Goal: Find contact information: Find contact information

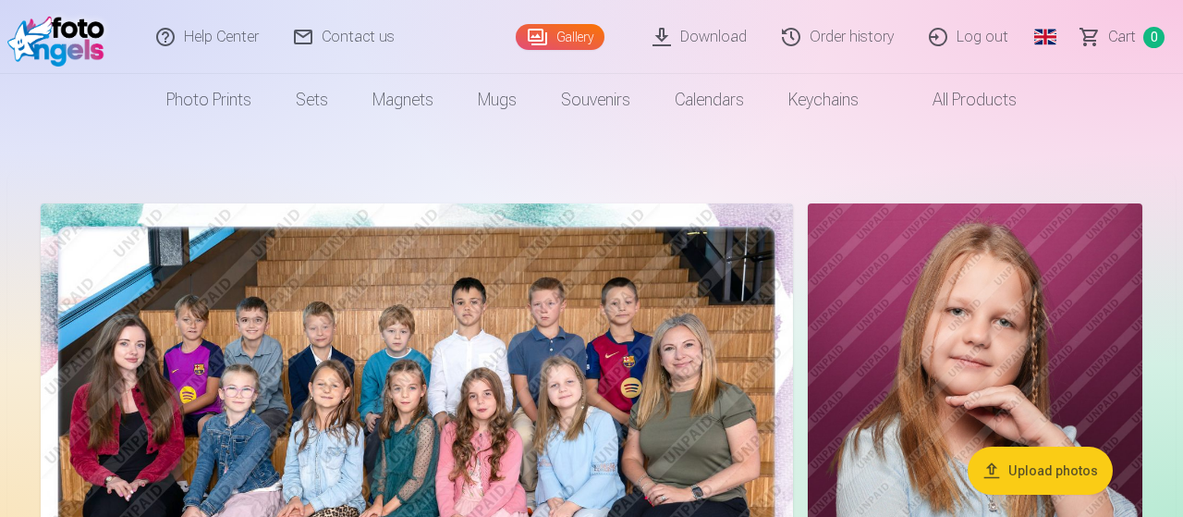
click at [334, 29] on link "Contact us" at bounding box center [345, 37] width 136 height 74
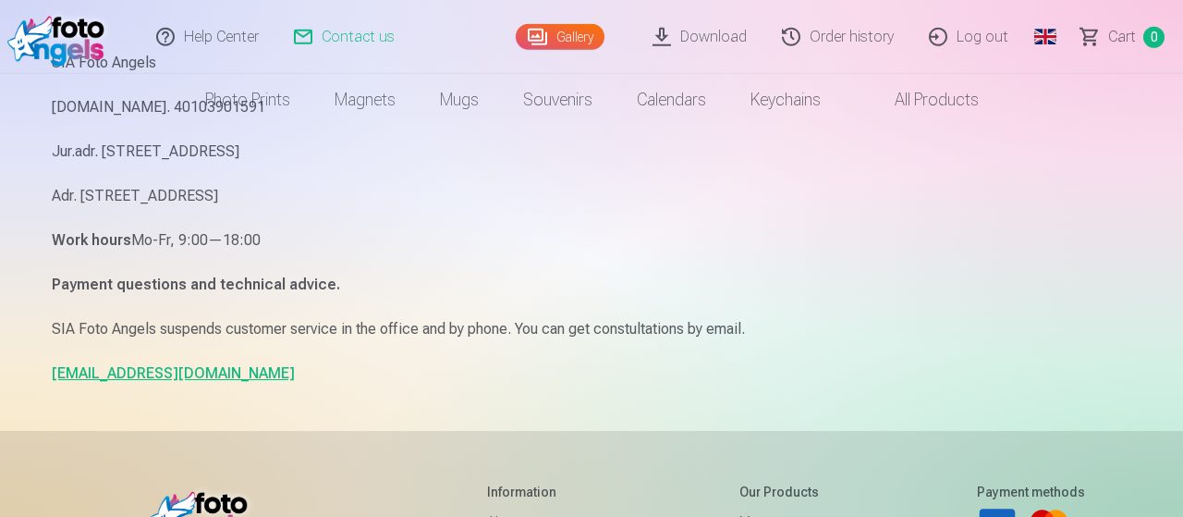
scroll to position [229, 0]
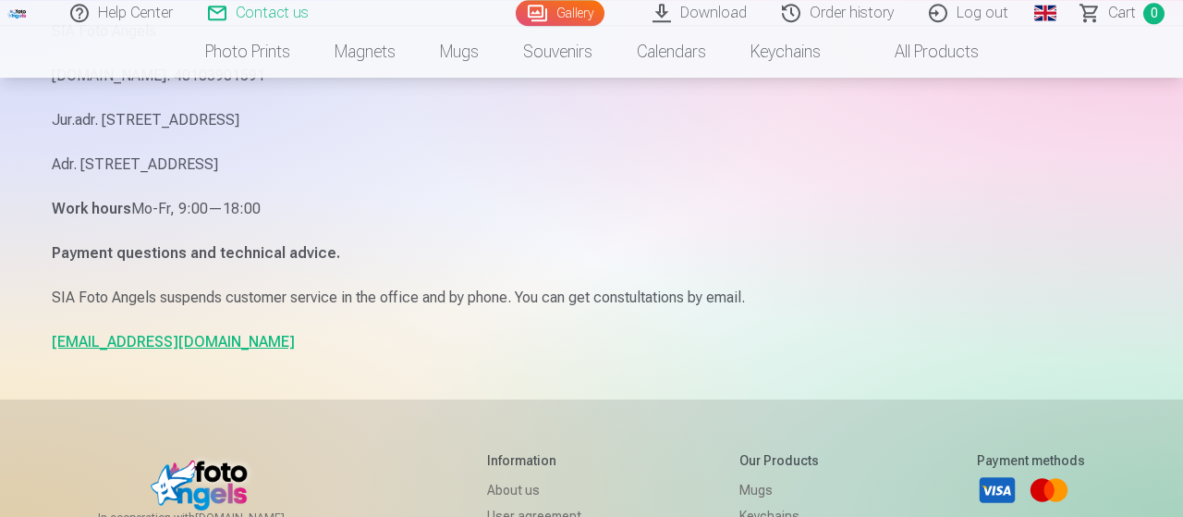
click at [140, 353] on p "info@fotoangels.lv" at bounding box center [592, 342] width 1080 height 26
click at [140, 346] on link "info@fotoangels.lv" at bounding box center [173, 342] width 243 height 18
drag, startPoint x: 241, startPoint y: 336, endPoint x: 37, endPoint y: 344, distance: 204.4
click at [37, 344] on div "Contact us SIA Foto Angels Reg.Nr. 40103901591 Jur.adr. Rīga, Dzelzavas iela 74…" at bounding box center [591, 339] width 1109 height 1137
copy link "info@fotoangels.lv"
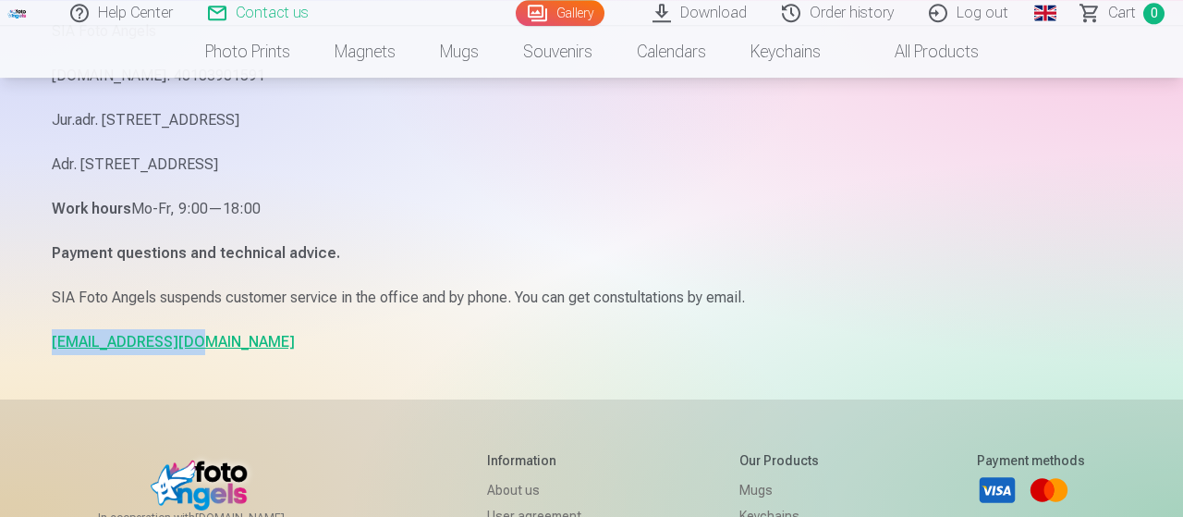
scroll to position [0, 0]
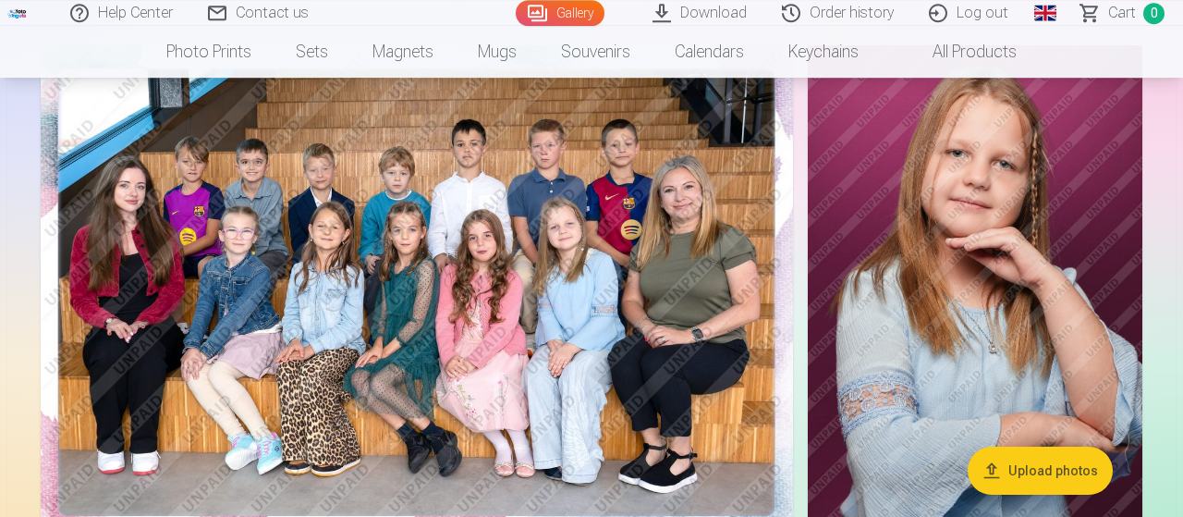
scroll to position [161, 0]
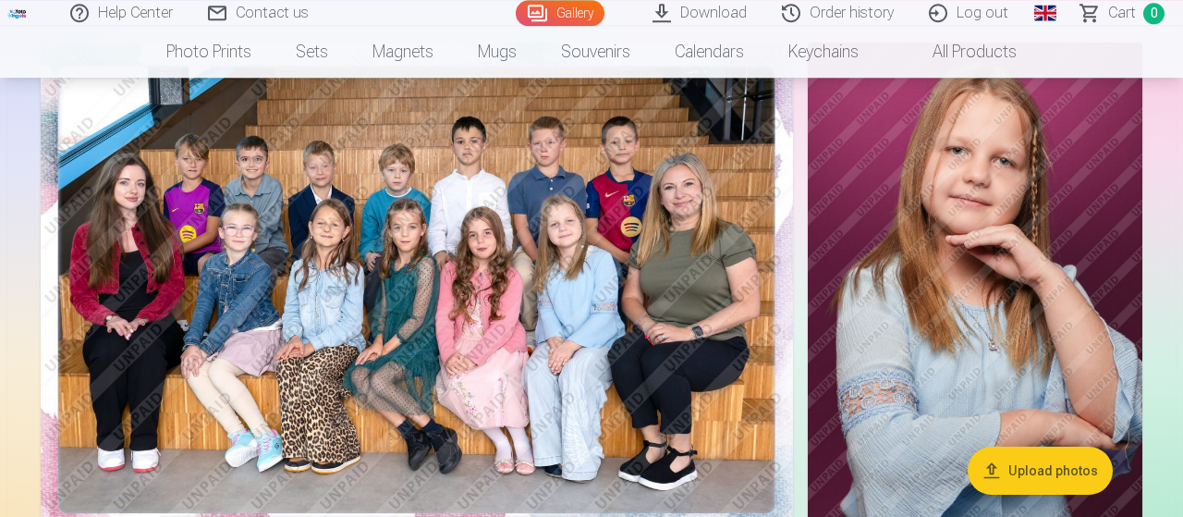
click at [497, 408] on img at bounding box center [417, 294] width 752 height 502
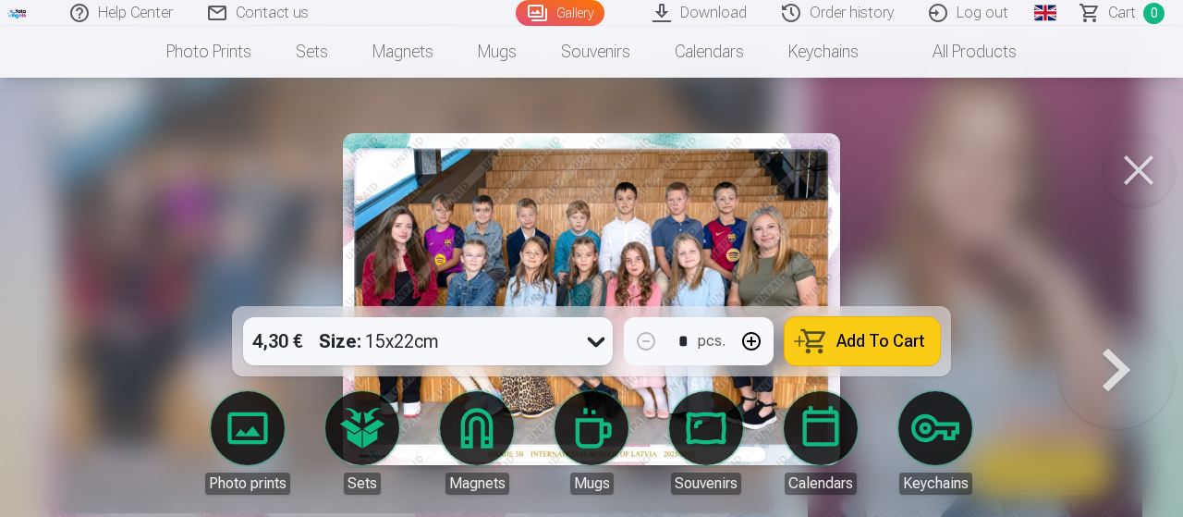
click at [896, 223] on div at bounding box center [591, 258] width 1183 height 517
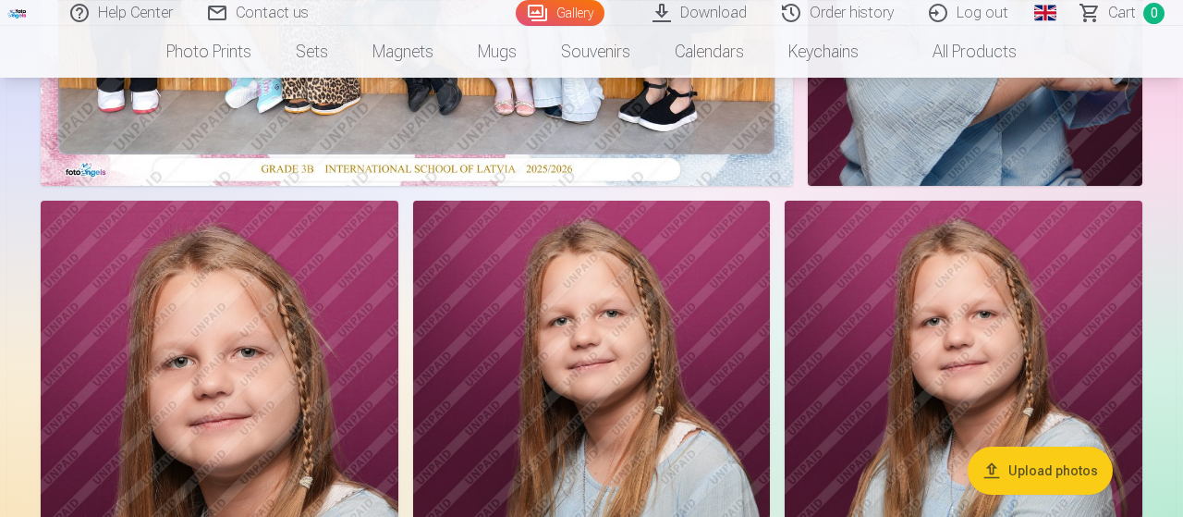
scroll to position [520, 0]
